Goal: Task Accomplishment & Management: Use online tool/utility

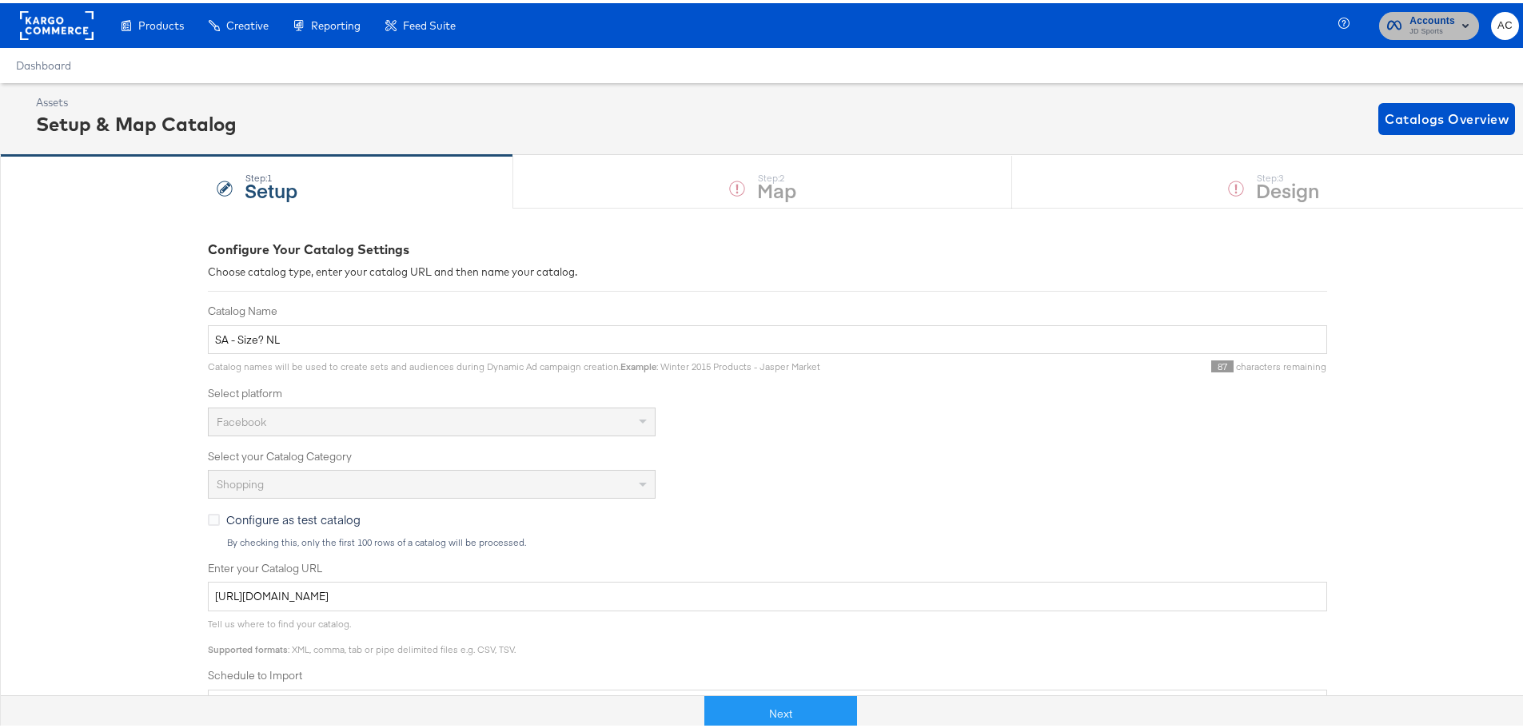
click at [1456, 19] on rect "button" at bounding box center [1465, 22] width 19 height 19
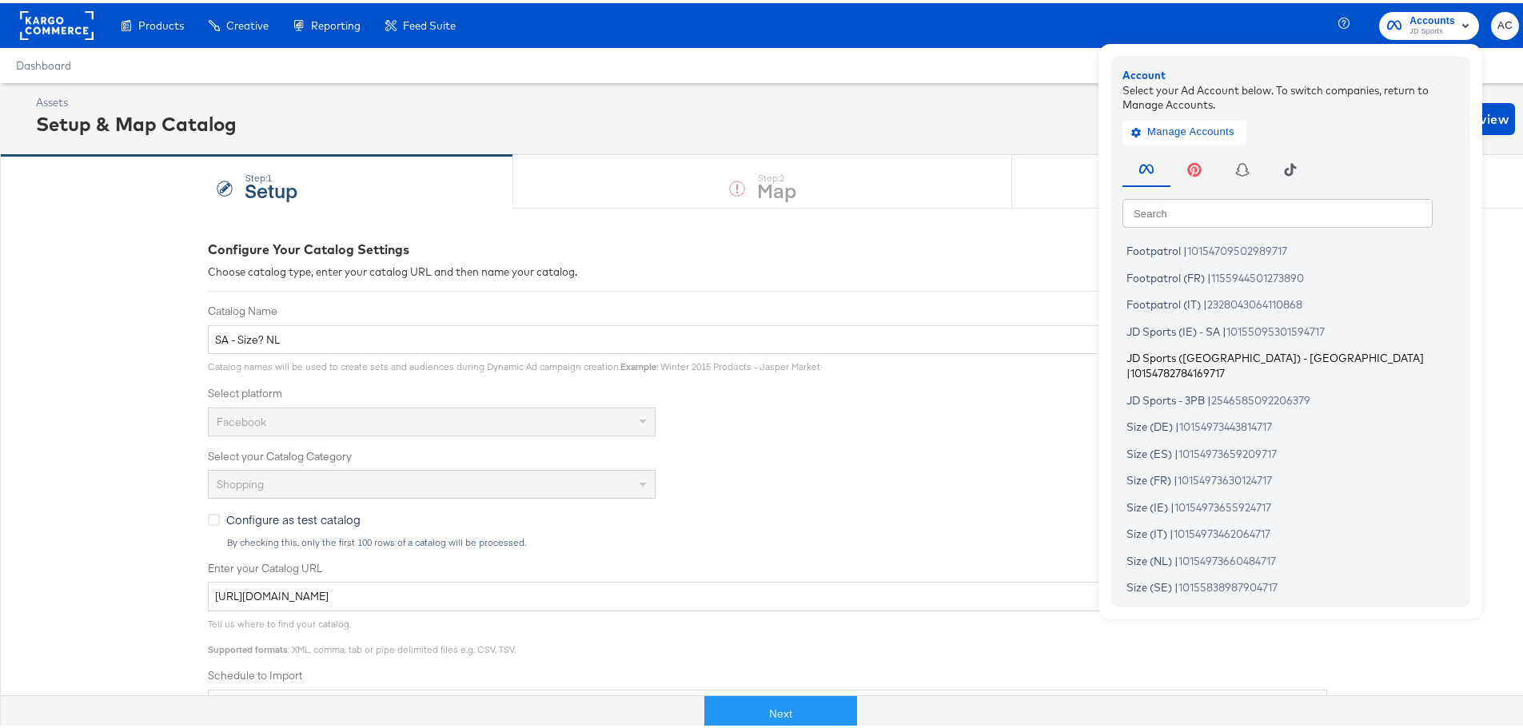
click at [1180, 355] on span "JD Sports ([GEOGRAPHIC_DATA]) - [GEOGRAPHIC_DATA]" at bounding box center [1275, 355] width 297 height 13
